Goal: Transaction & Acquisition: Book appointment/travel/reservation

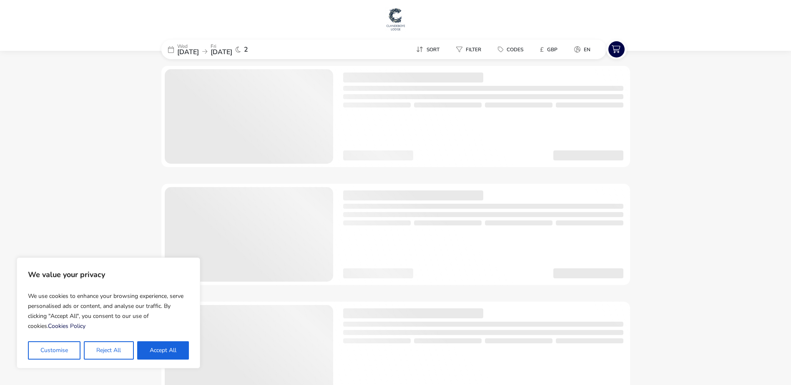
click at [100, 350] on button "Reject All" at bounding box center [109, 350] width 50 height 18
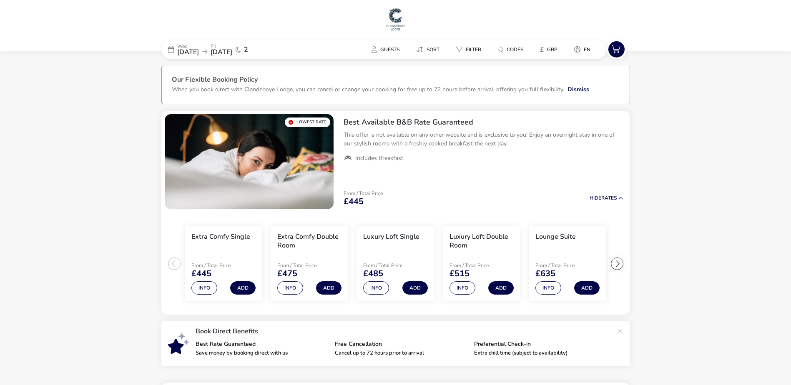
click at [178, 48] on span "[DATE]" at bounding box center [188, 52] width 22 height 9
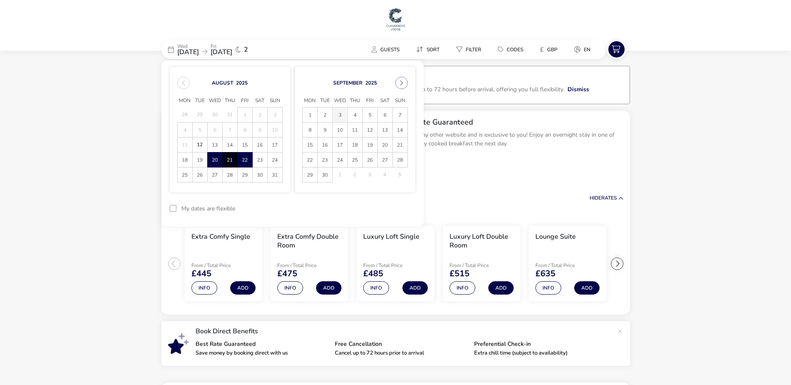
click at [340, 116] on span "3" at bounding box center [340, 115] width 15 height 15
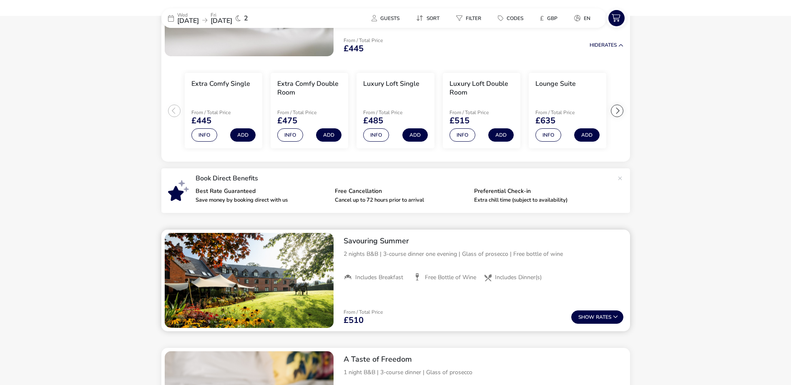
scroll to position [250, 0]
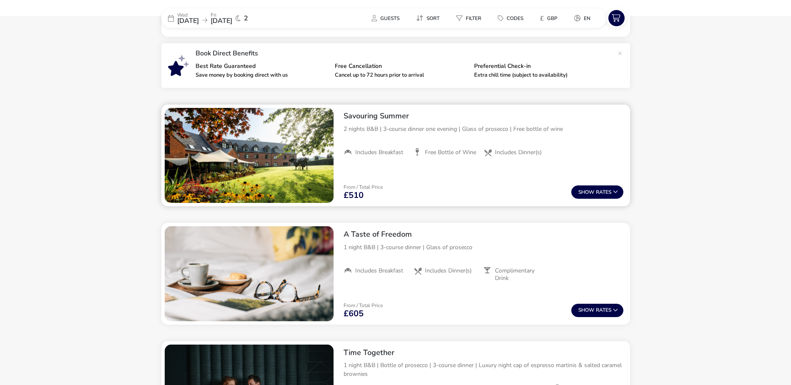
click at [399, 174] on div "Savouring Summer 2 nights B&B | 3-course dinner one evening | Glass of prosecco…" at bounding box center [483, 156] width 293 height 102
click at [593, 195] on button "Show Rates" at bounding box center [597, 191] width 52 height 13
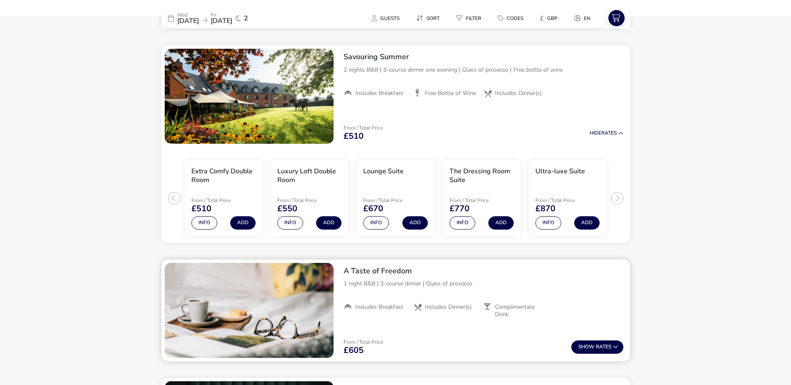
scroll to position [313, 0]
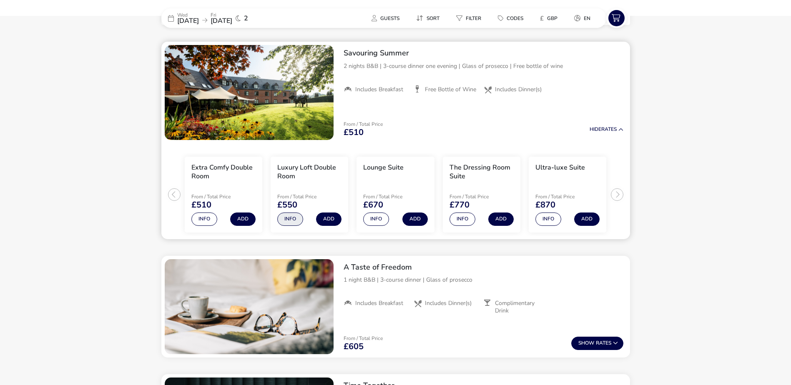
click at [290, 217] on button "Info" at bounding box center [290, 219] width 26 height 13
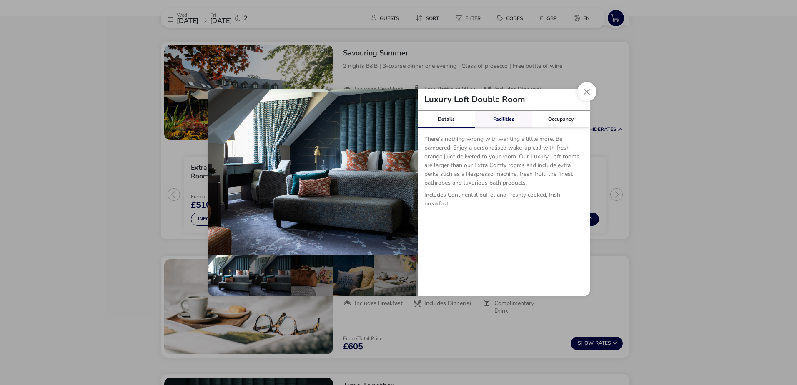
click at [503, 118] on link "Facilities" at bounding box center [504, 119] width 58 height 17
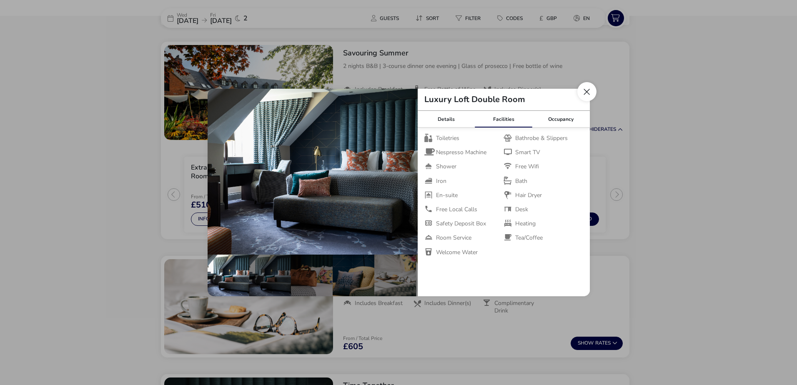
click at [586, 95] on button "Close dialog" at bounding box center [586, 91] width 19 height 19
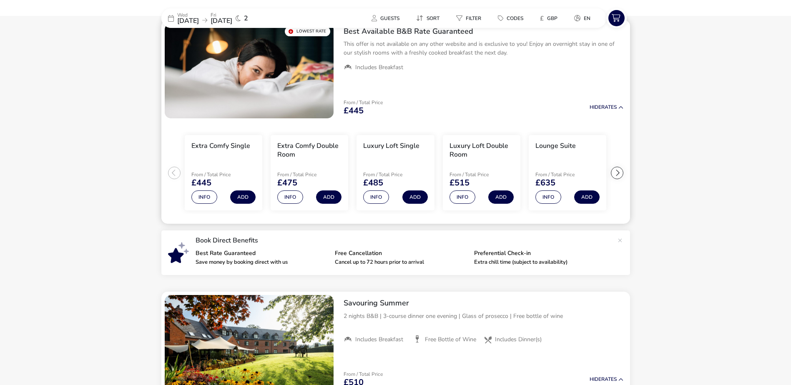
scroll to position [0, 0]
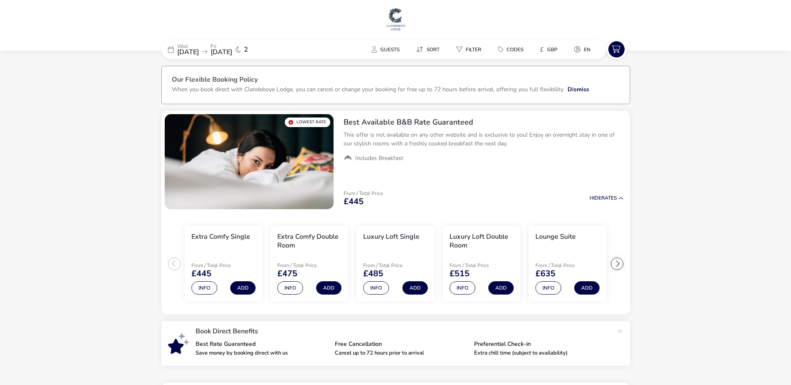
click at [199, 45] on p "Wed" at bounding box center [188, 46] width 22 height 5
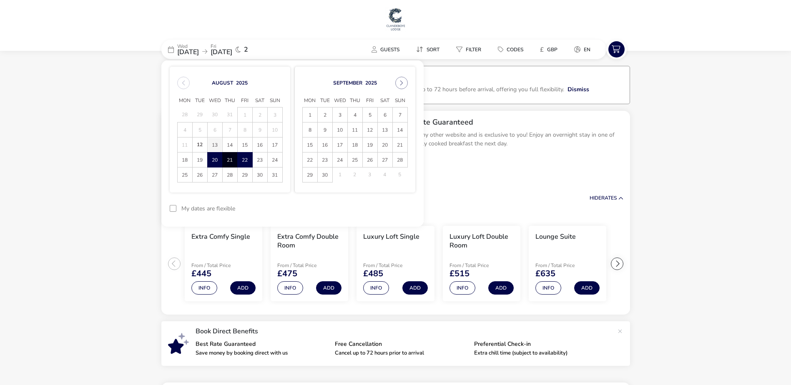
click at [217, 141] on span "13" at bounding box center [215, 145] width 15 height 15
click at [244, 141] on span "15" at bounding box center [245, 145] width 15 height 15
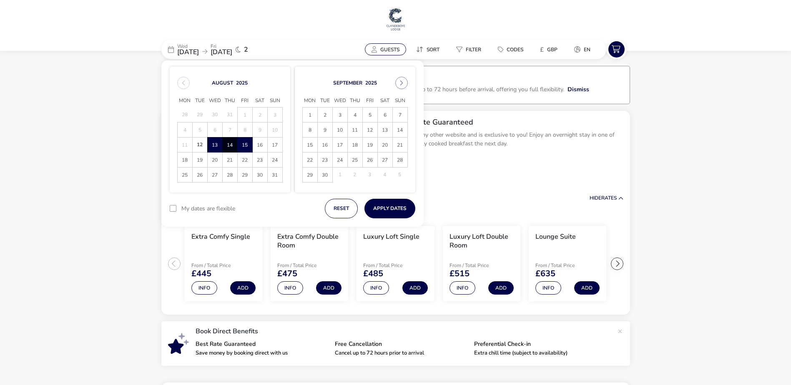
click at [394, 50] on span "Guests" at bounding box center [389, 49] width 19 height 7
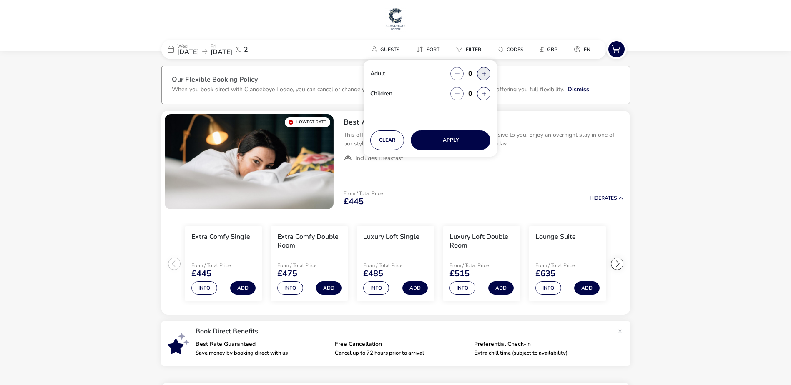
click at [485, 71] on button "button" at bounding box center [483, 73] width 13 height 13
click at [485, 71] on span "button" at bounding box center [485, 71] width 0 height 0
type input "2"
click at [455, 138] on button "Apply" at bounding box center [450, 140] width 80 height 20
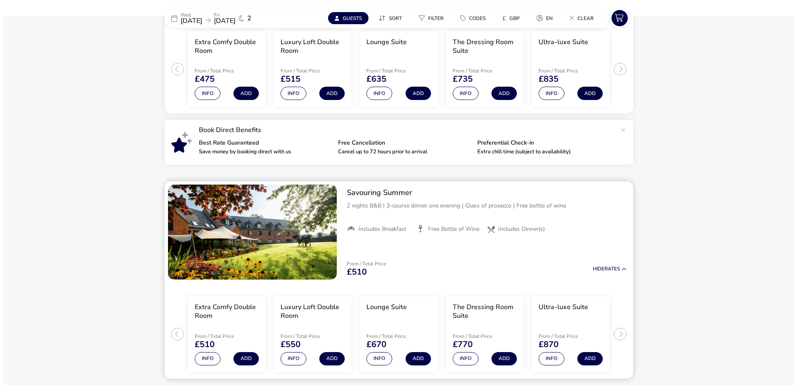
scroll to position [208, 0]
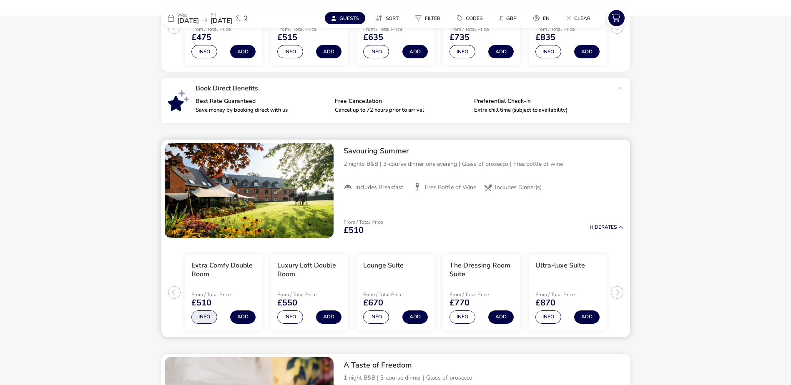
click at [206, 316] on button "Info" at bounding box center [204, 316] width 26 height 13
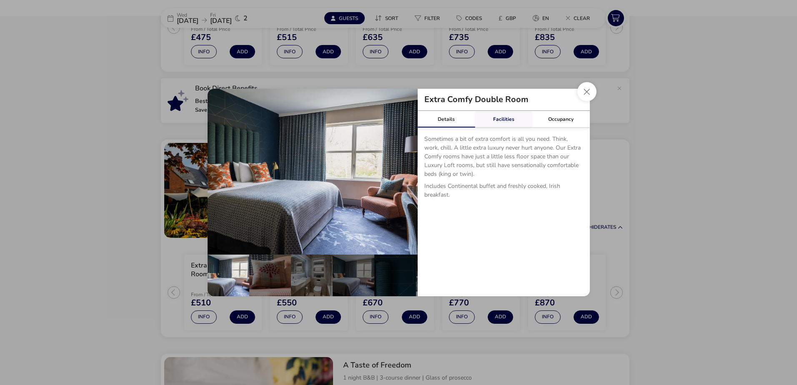
click at [508, 116] on link "Facilities" at bounding box center [504, 119] width 58 height 17
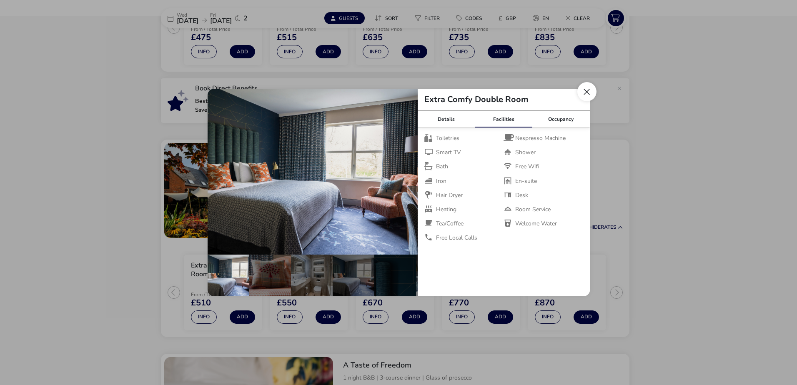
click at [584, 90] on button "Close dialog" at bounding box center [586, 91] width 19 height 19
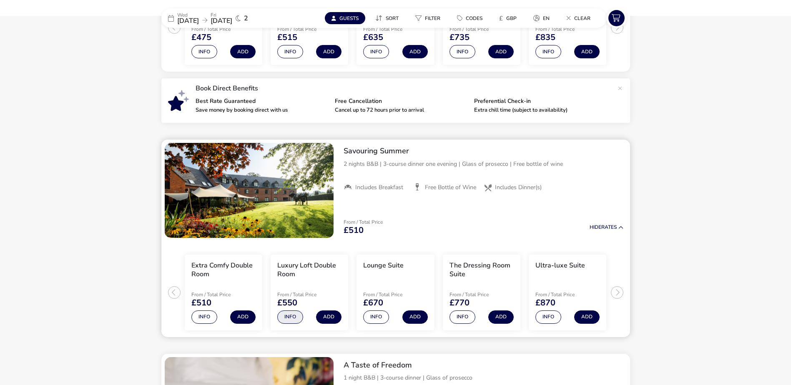
click at [291, 316] on button "Info" at bounding box center [290, 316] width 26 height 13
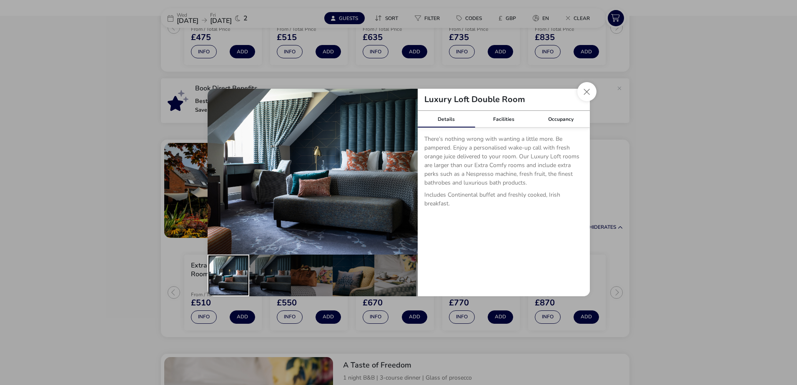
click at [231, 278] on div "details" at bounding box center [229, 276] width 42 height 42
click at [400, 169] on button "details" at bounding box center [405, 171] width 17 height 17
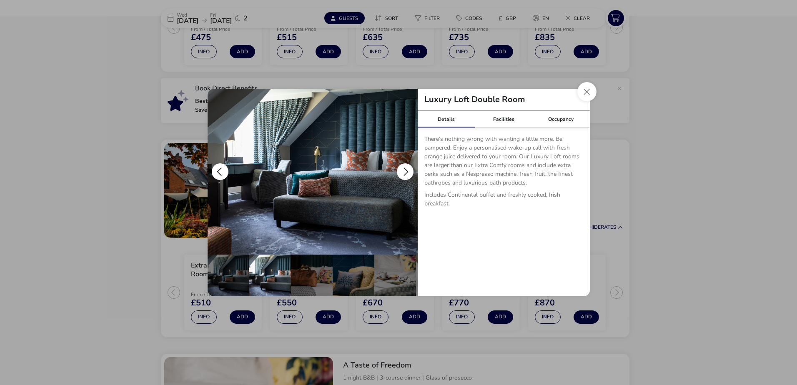
click at [404, 169] on button "details" at bounding box center [405, 171] width 17 height 17
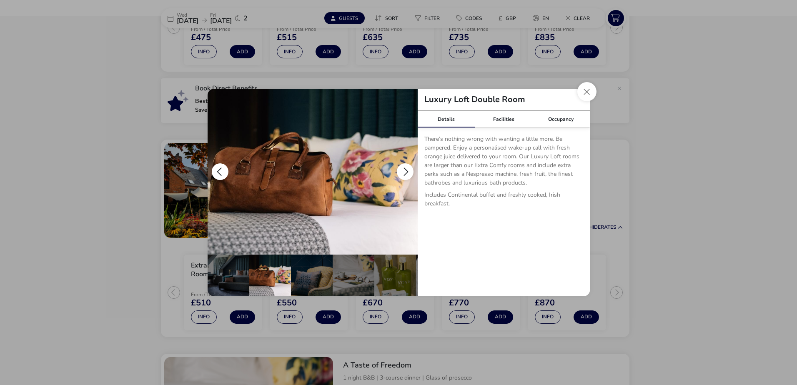
click at [404, 169] on button "details" at bounding box center [405, 171] width 17 height 17
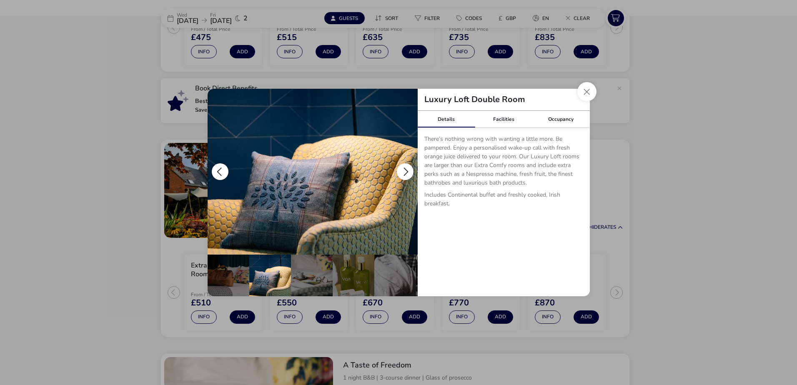
click at [404, 169] on button "details" at bounding box center [405, 171] width 17 height 17
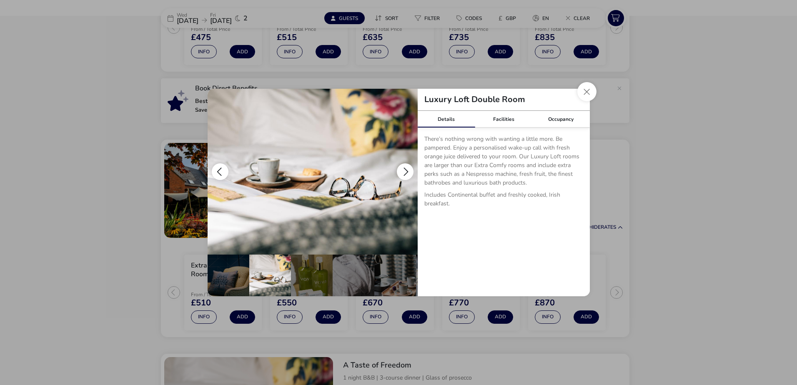
click at [404, 169] on button "details" at bounding box center [405, 171] width 17 height 17
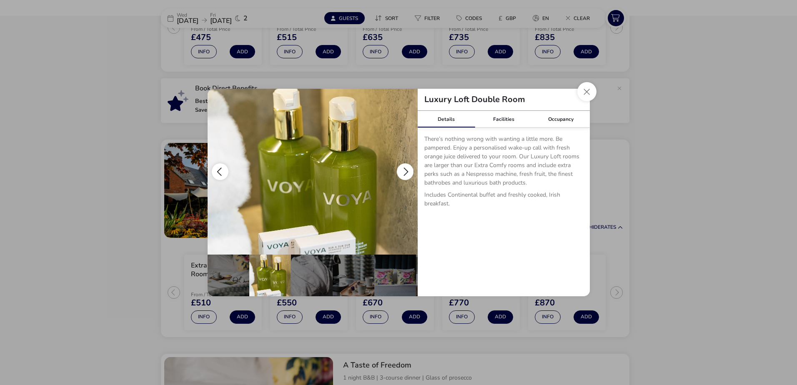
click at [404, 169] on button "details" at bounding box center [405, 171] width 17 height 17
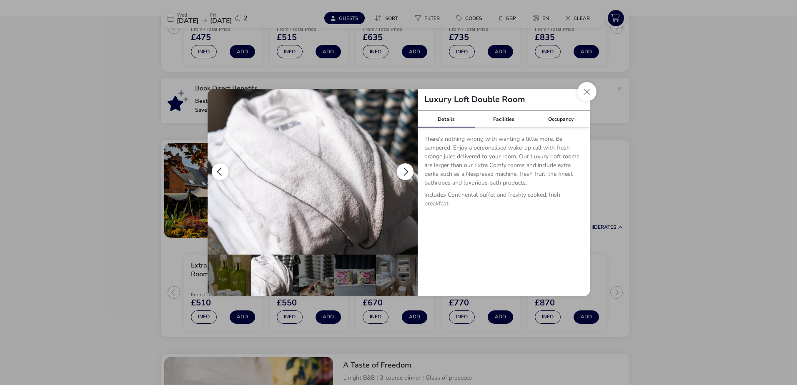
click at [404, 169] on button "details" at bounding box center [405, 171] width 17 height 17
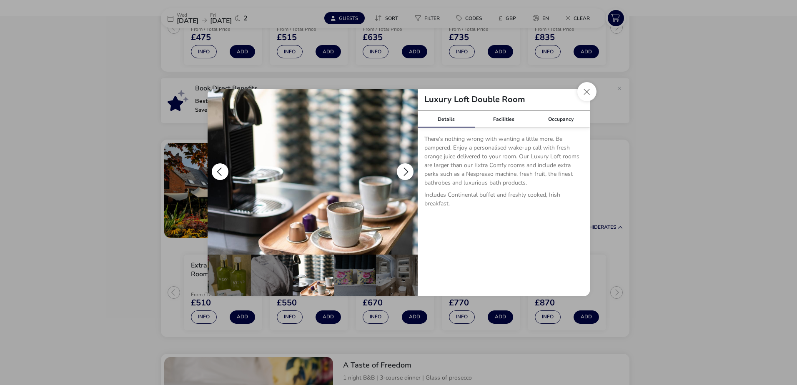
click at [404, 168] on button "details" at bounding box center [405, 171] width 17 height 17
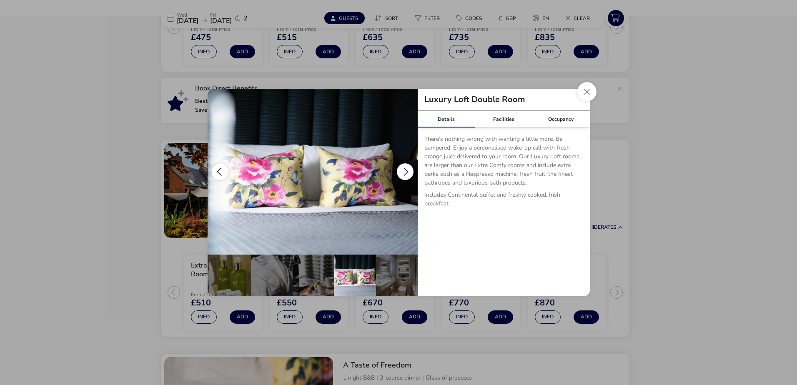
click at [404, 168] on button "details" at bounding box center [405, 171] width 17 height 17
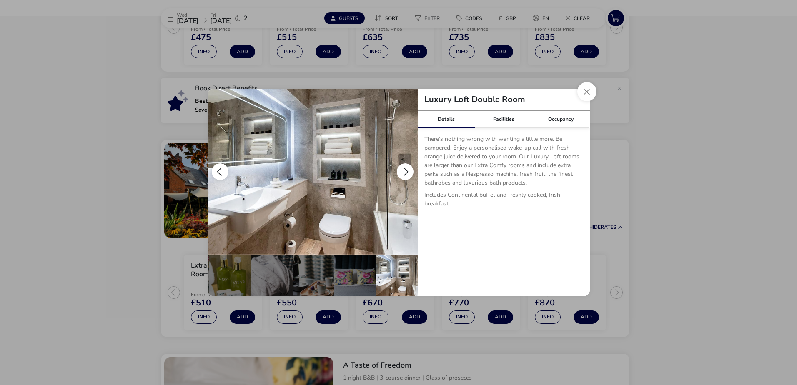
click at [404, 168] on button "details" at bounding box center [405, 171] width 17 height 17
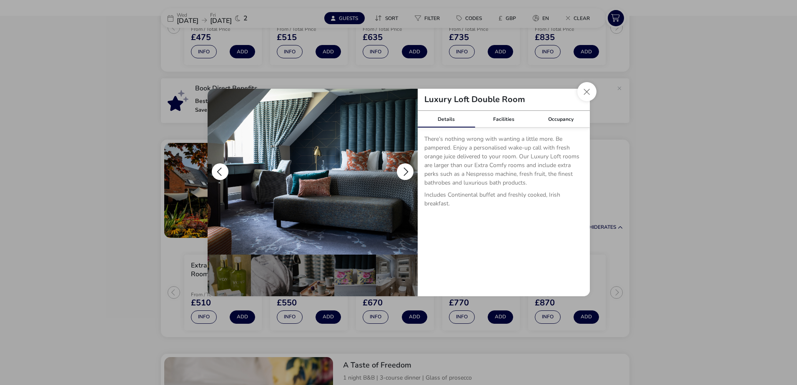
scroll to position [0, 0]
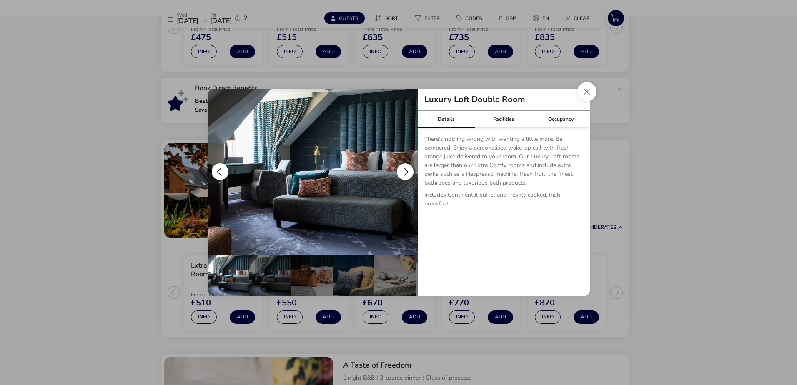
click at [404, 168] on button "details" at bounding box center [405, 171] width 17 height 17
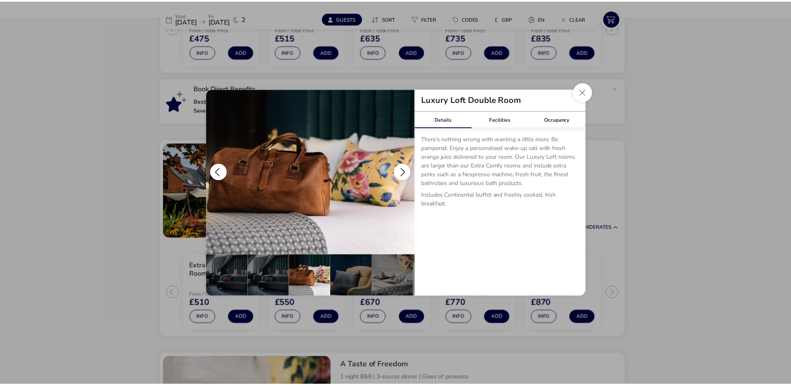
scroll to position [0, 42]
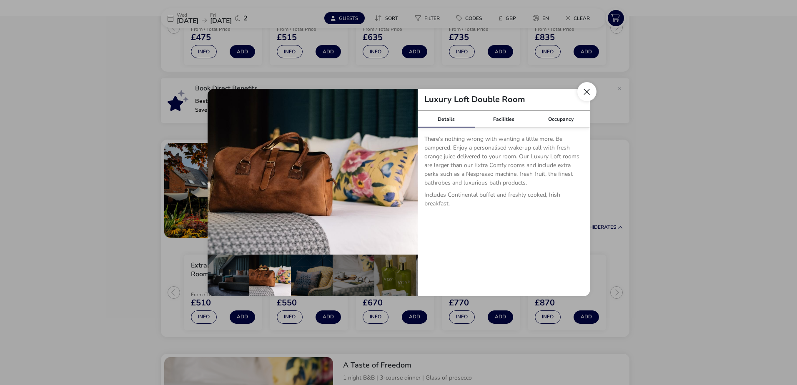
click at [586, 88] on button "Close dialog" at bounding box center [586, 91] width 19 height 19
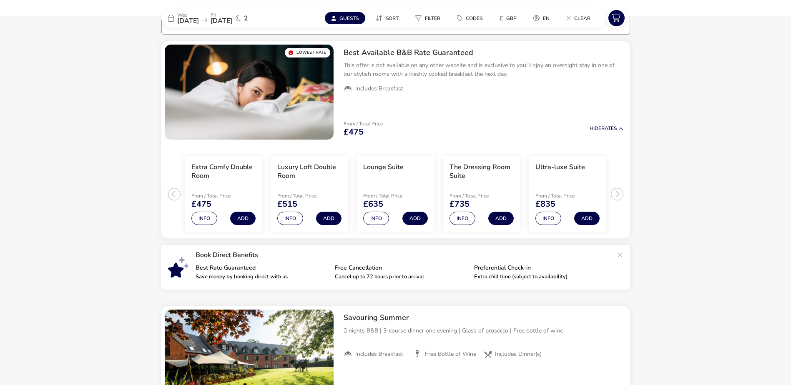
scroll to position [0, 0]
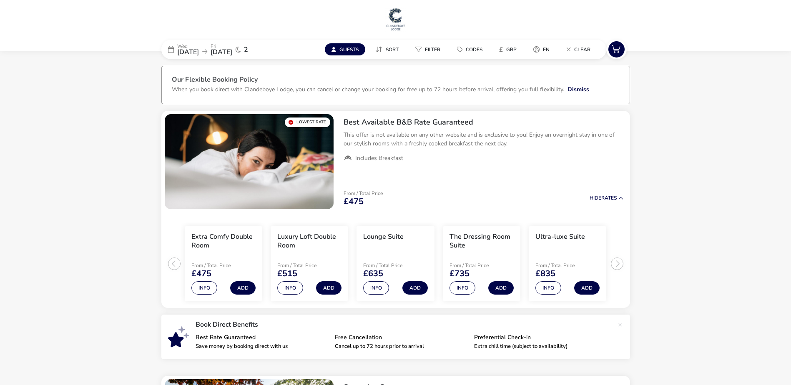
click at [230, 51] on span "[DATE]" at bounding box center [221, 52] width 22 height 9
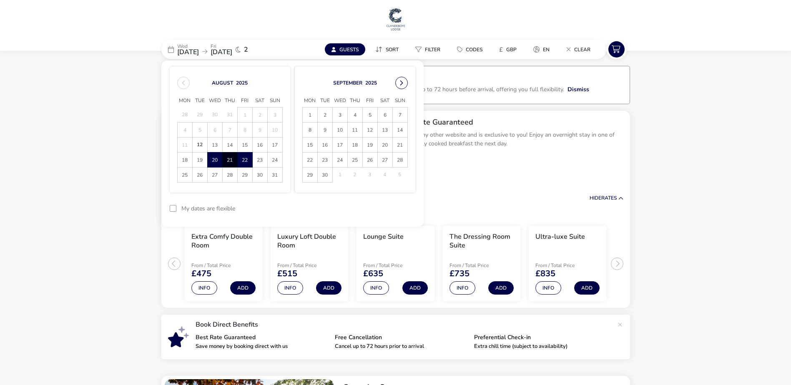
click at [401, 83] on button "Next Month" at bounding box center [401, 83] width 13 height 13
click at [340, 116] on span "1" at bounding box center [340, 115] width 15 height 15
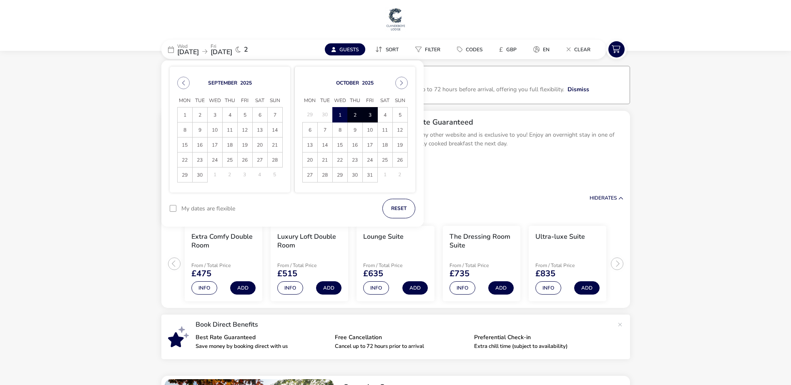
click at [372, 110] on span "3" at bounding box center [370, 115] width 15 height 15
click at [388, 207] on button "Apply Dates" at bounding box center [389, 209] width 51 height 20
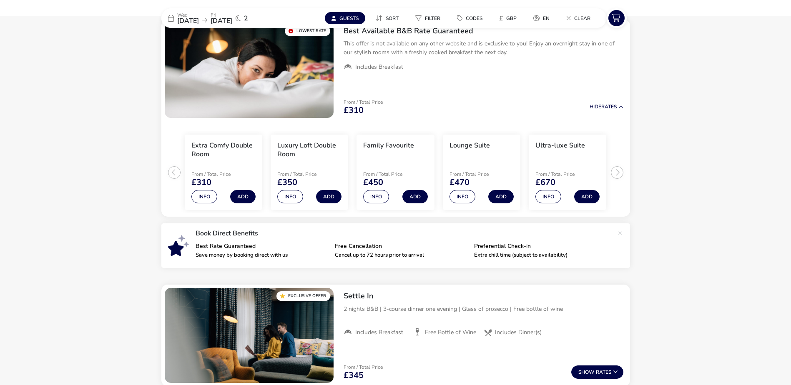
scroll to position [69, 0]
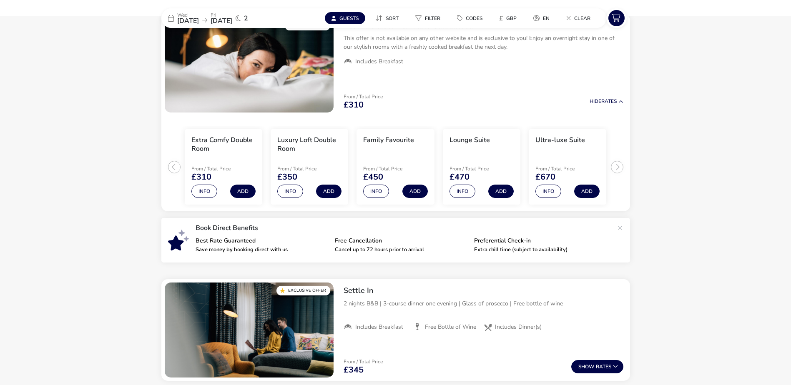
click at [349, 15] on span "Guests" at bounding box center [348, 18] width 19 height 7
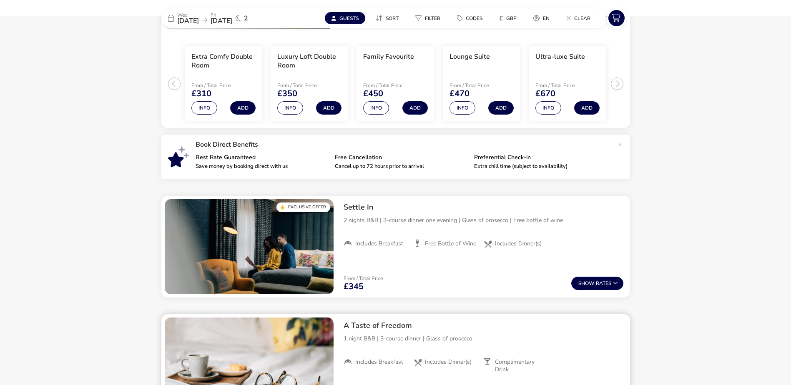
scroll to position [194, 0]
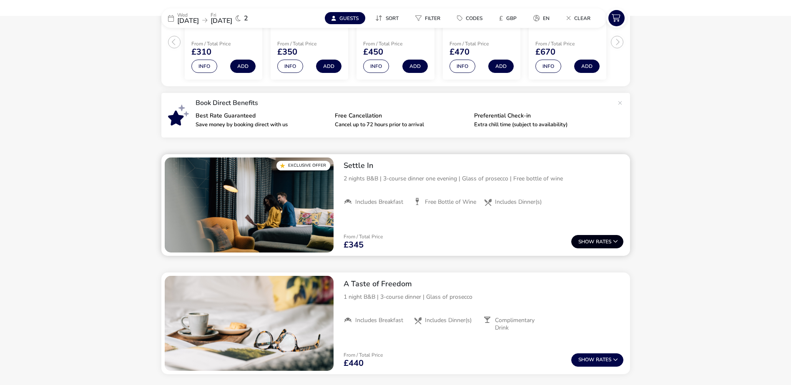
click at [589, 239] on span "Show" at bounding box center [587, 241] width 18 height 5
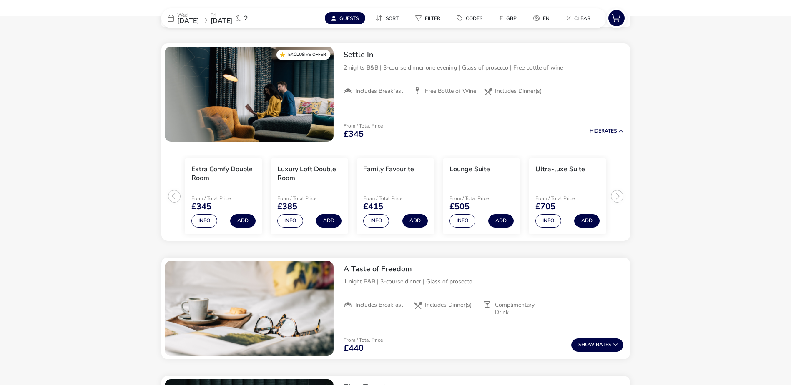
scroll to position [306, 0]
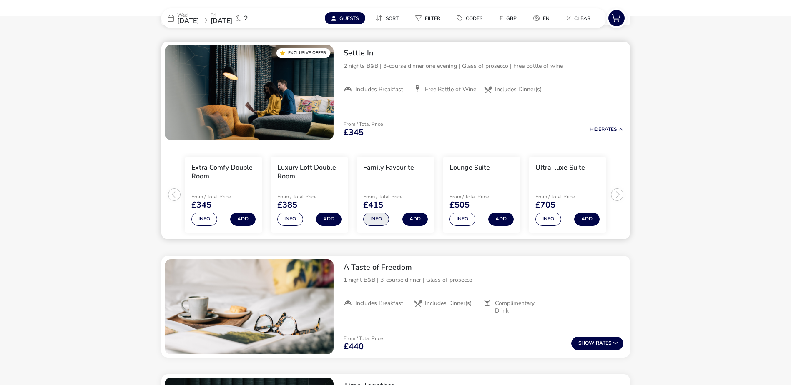
click at [383, 218] on button "Info" at bounding box center [376, 219] width 26 height 13
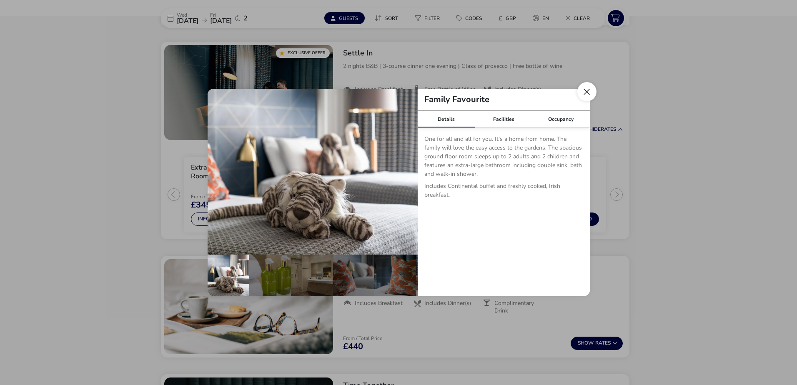
click at [593, 91] on button "Close dialog" at bounding box center [586, 91] width 19 height 19
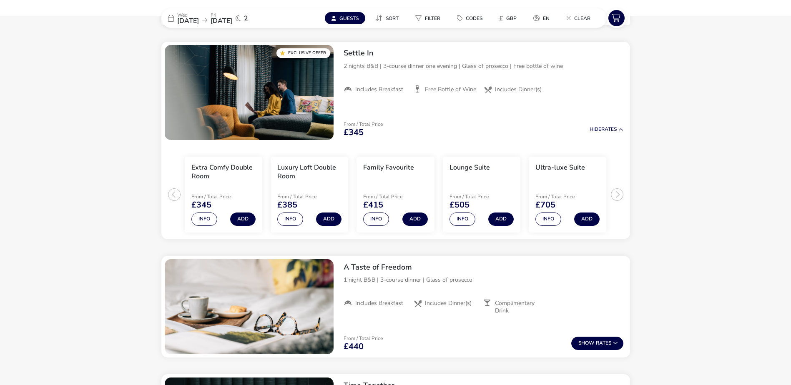
click at [232, 13] on p "Fri" at bounding box center [221, 15] width 22 height 5
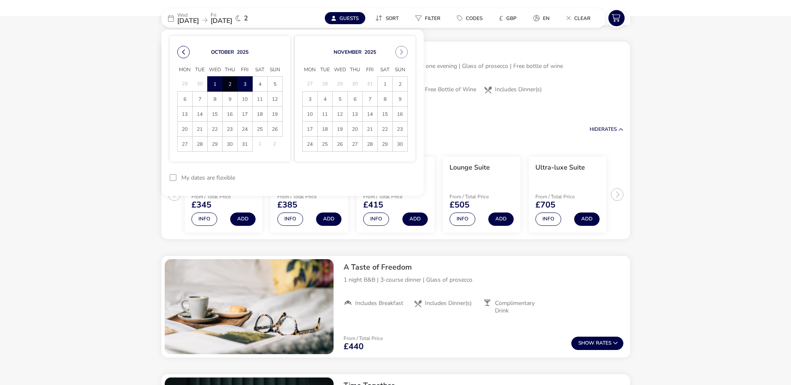
click at [184, 50] on button "Previous Month" at bounding box center [183, 52] width 13 height 13
click at [258, 125] on span "27" at bounding box center [260, 129] width 15 height 15
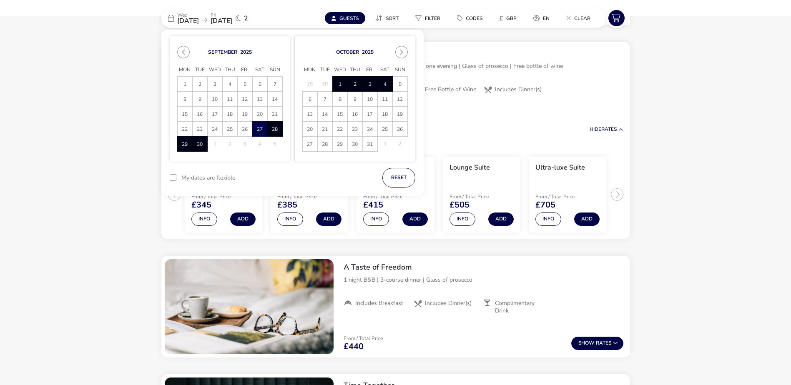
click at [385, 82] on span "4" at bounding box center [385, 84] width 15 height 15
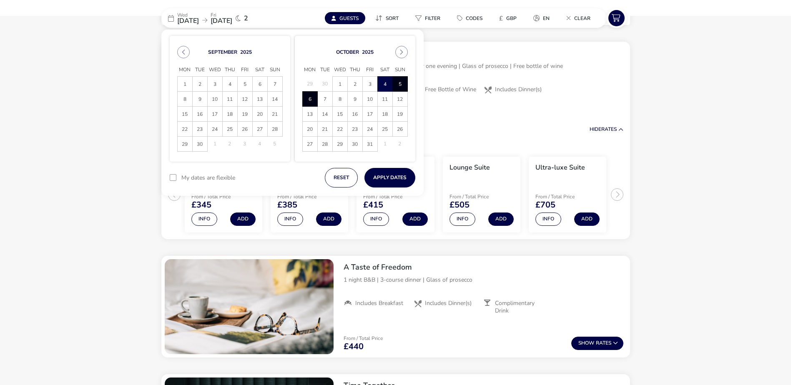
click at [309, 100] on span "6" at bounding box center [310, 99] width 15 height 15
click at [388, 172] on button "Apply Dates" at bounding box center [389, 178] width 51 height 20
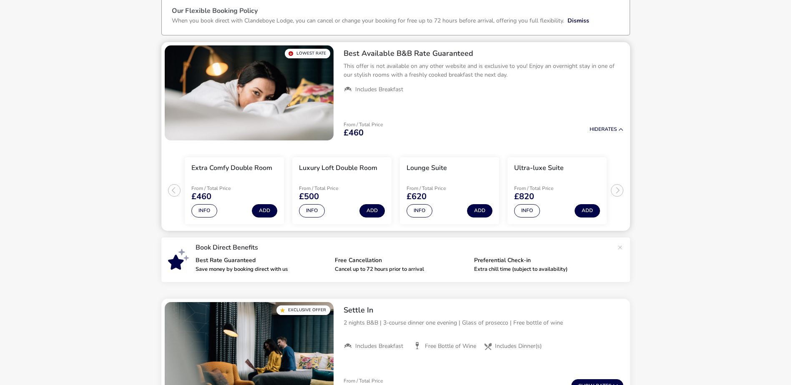
scroll to position [27, 0]
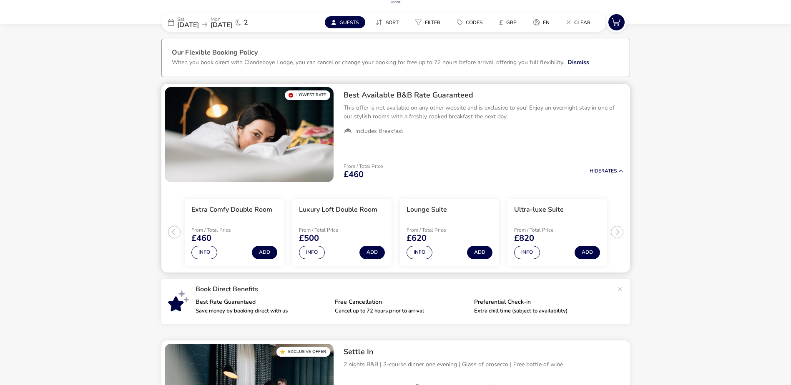
click at [616, 230] on ul "Extra Comfy Double Room From / Total Price £460 Info Add Luxury Loft Double Roo…" at bounding box center [395, 228] width 468 height 87
click at [419, 250] on button "Info" at bounding box center [419, 252] width 26 height 13
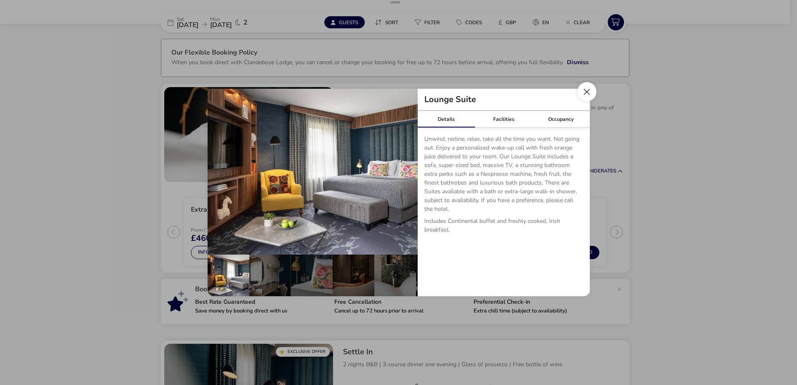
click at [590, 88] on button "Close dialog" at bounding box center [586, 91] width 19 height 19
